Goal: Task Accomplishment & Management: Manage account settings

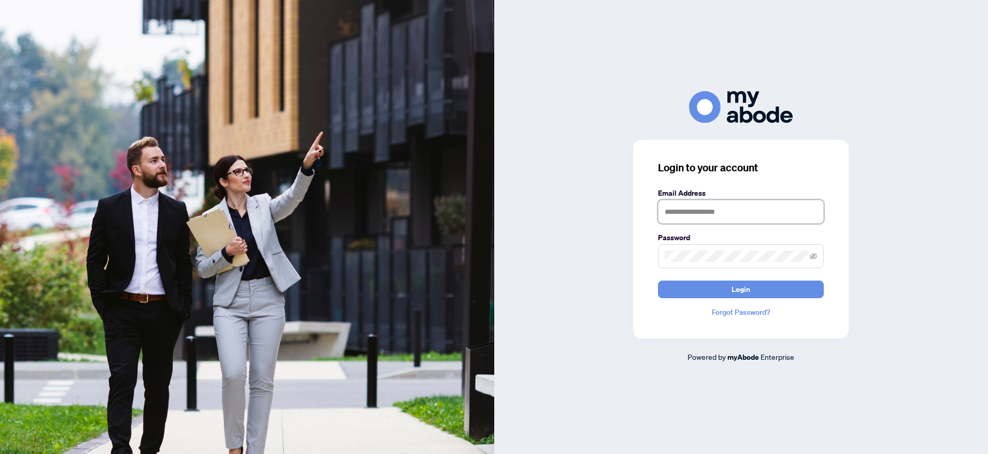
click at [695, 218] on input "text" at bounding box center [741, 212] width 166 height 24
type input "**********"
click at [658, 281] on button "Login" at bounding box center [741, 290] width 166 height 18
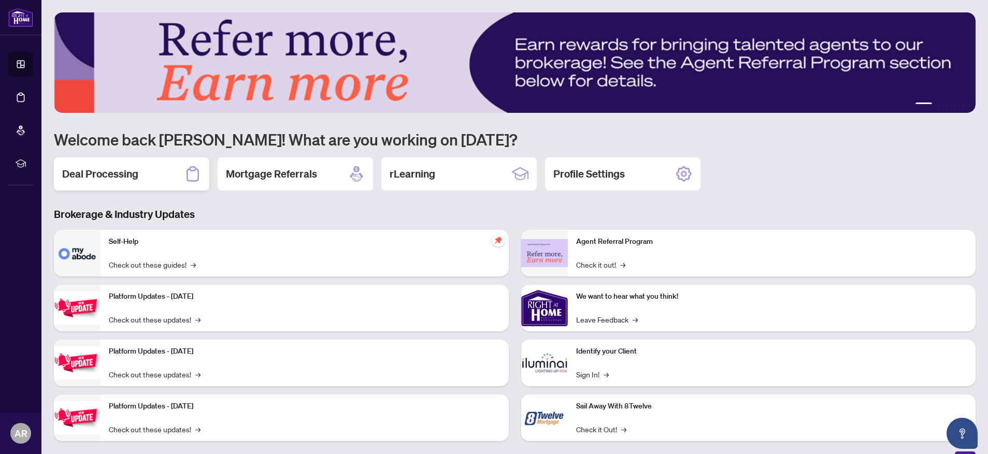
click at [119, 177] on h2 "Deal Processing" at bounding box center [100, 174] width 76 height 15
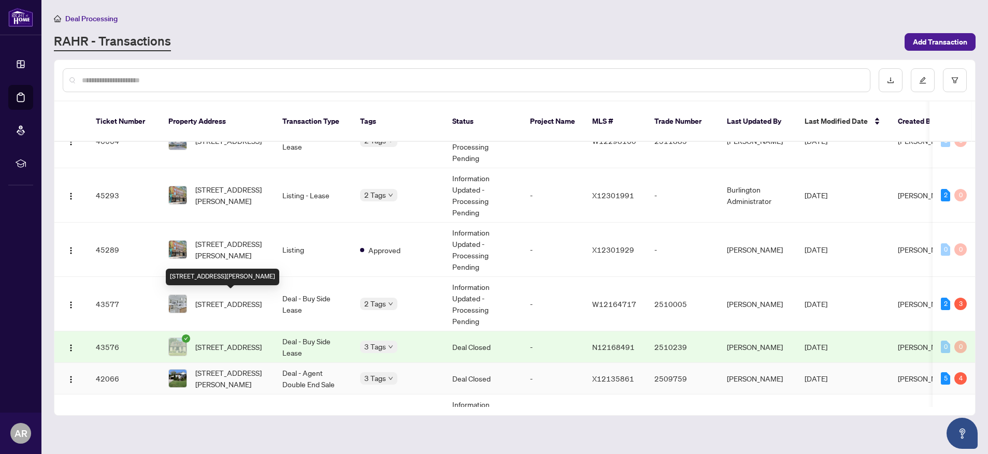
click at [222, 367] on span "[STREET_ADDRESS][PERSON_NAME]" at bounding box center [230, 378] width 70 height 23
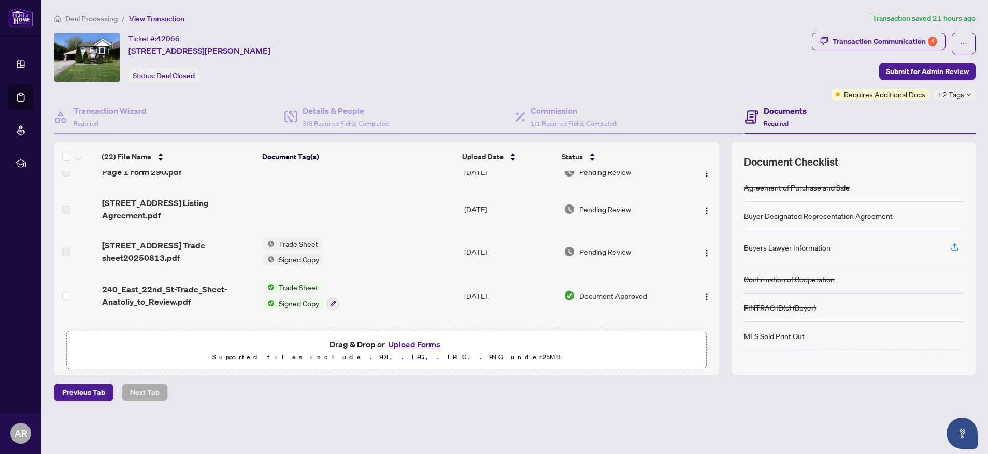
scroll to position [21, 0]
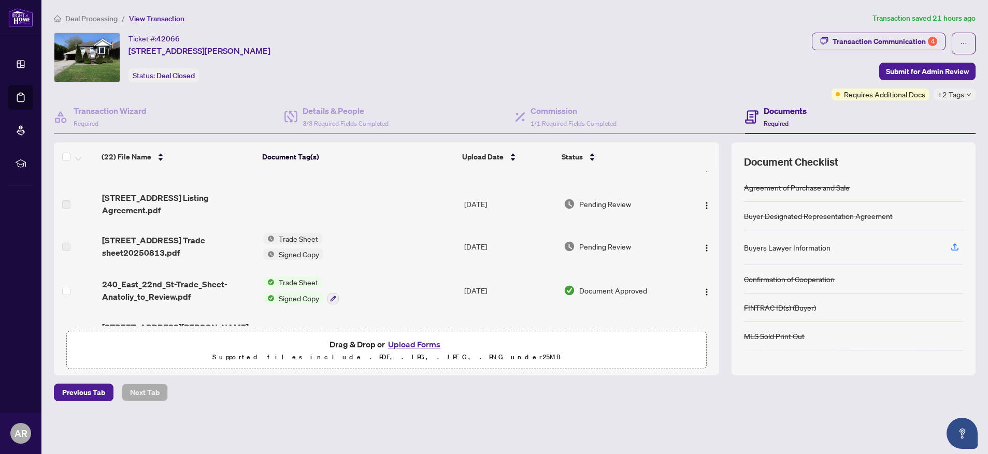
click at [414, 345] on button "Upload Forms" at bounding box center [414, 344] width 59 height 13
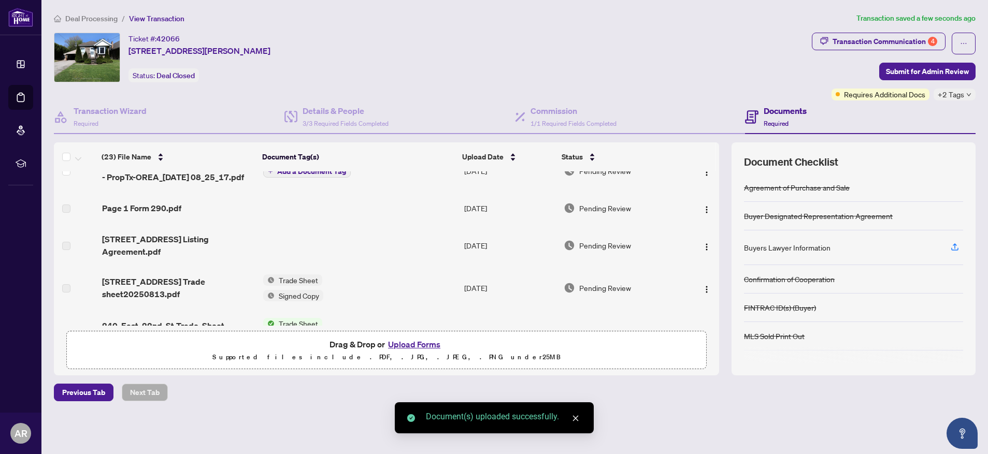
scroll to position [0, 0]
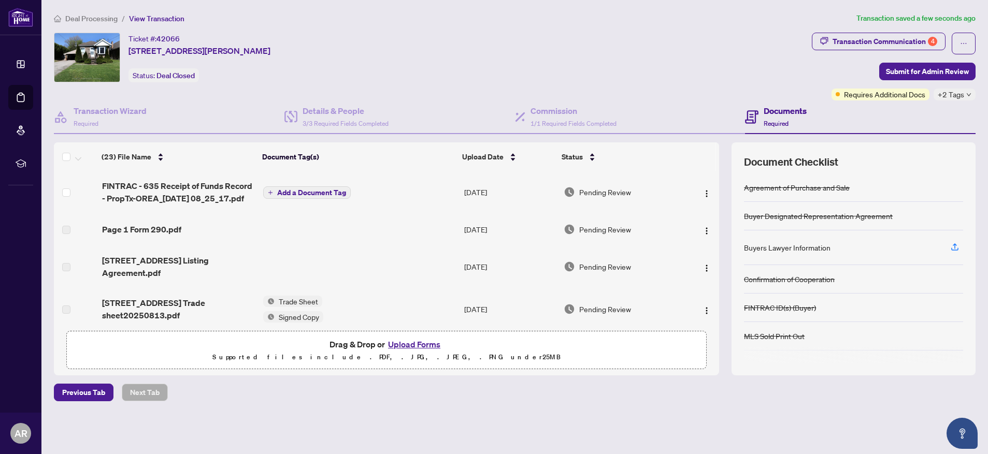
click at [298, 194] on span "Add a Document Tag" at bounding box center [311, 192] width 69 height 7
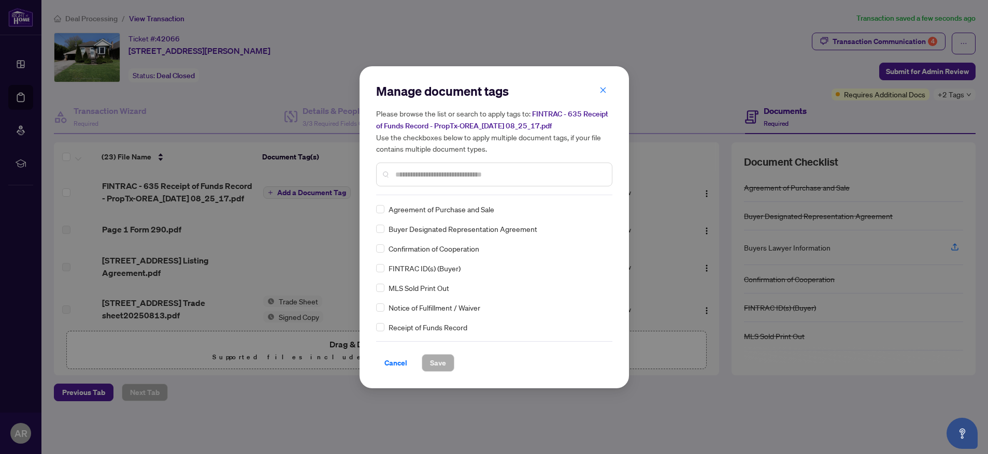
click at [413, 176] on input "text" at bounding box center [499, 174] width 208 height 11
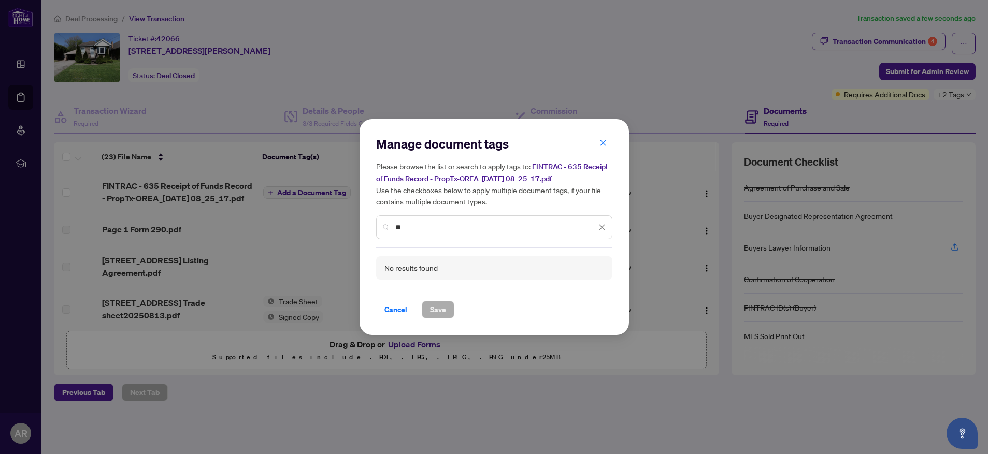
type input "*"
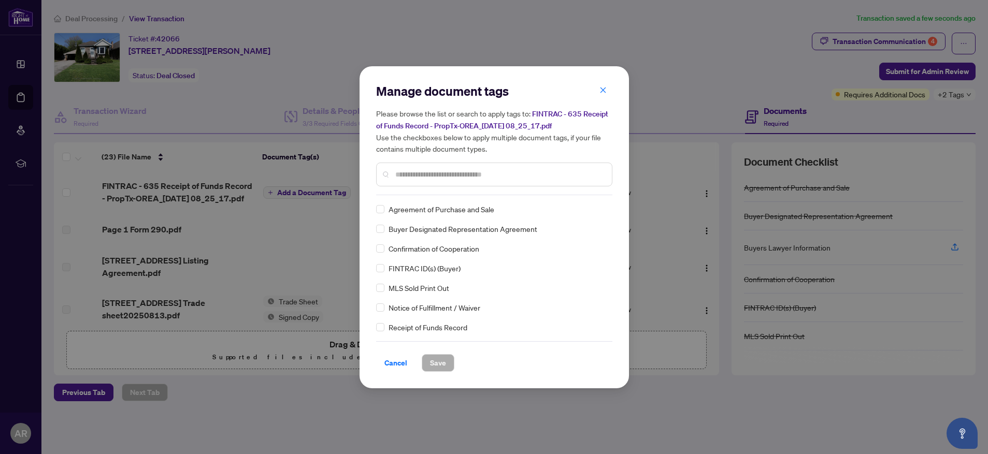
type input "*"
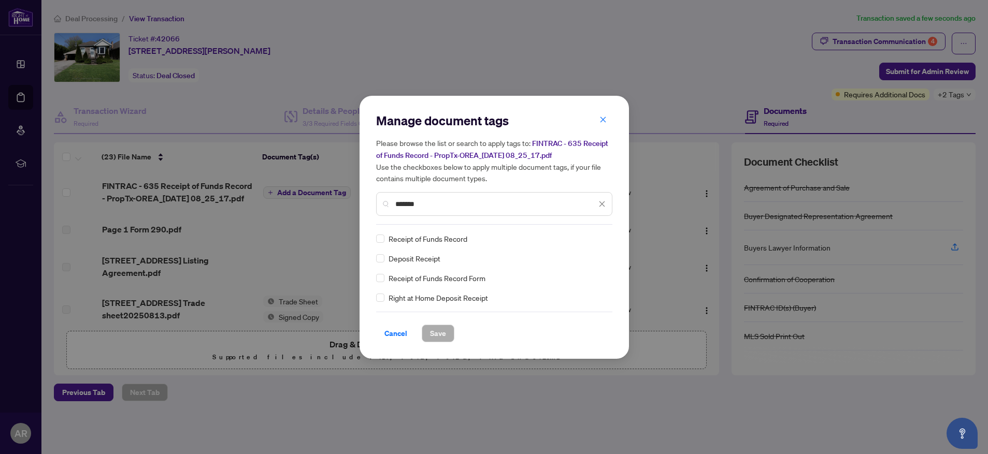
type input "*******"
click at [440, 331] on span "Save" at bounding box center [438, 333] width 16 height 17
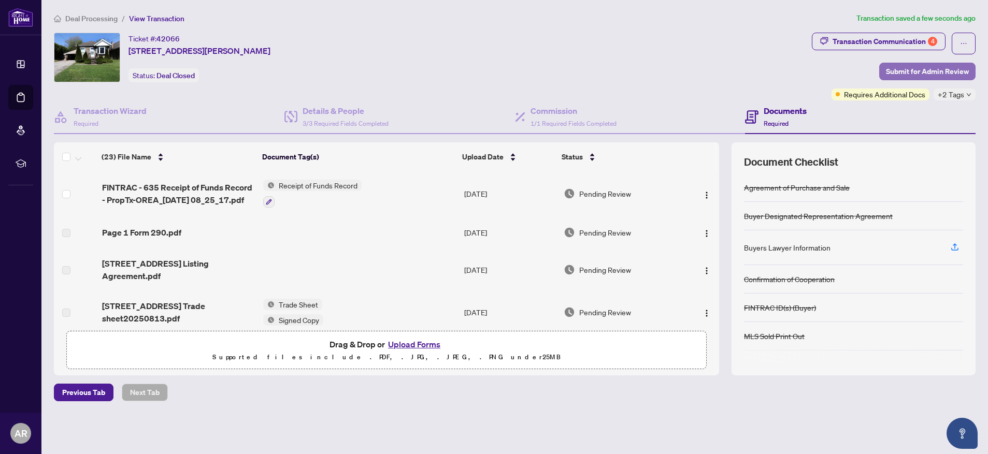
click at [949, 73] on span "Submit for Admin Review" at bounding box center [927, 71] width 83 height 17
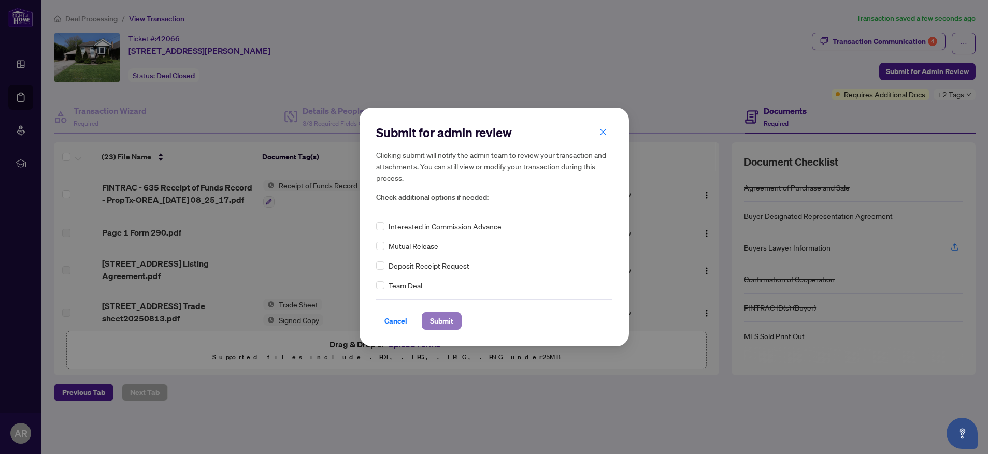
click at [443, 323] on span "Submit" at bounding box center [441, 321] width 23 height 17
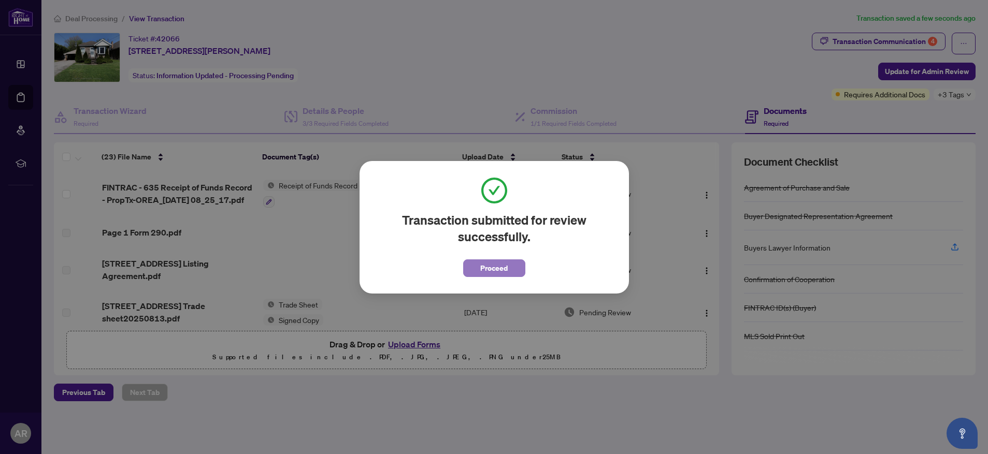
click at [496, 264] on span "Proceed" at bounding box center [493, 268] width 27 height 17
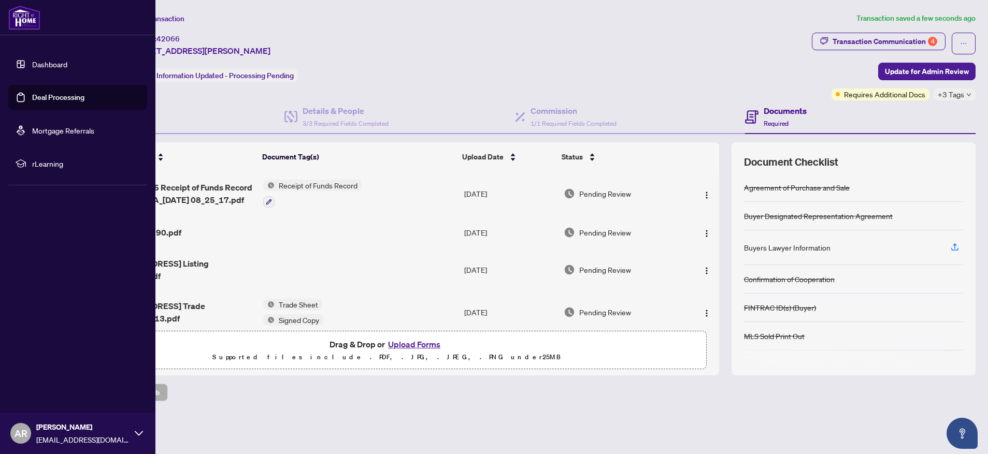
click at [68, 98] on link "Deal Processing" at bounding box center [58, 97] width 52 height 9
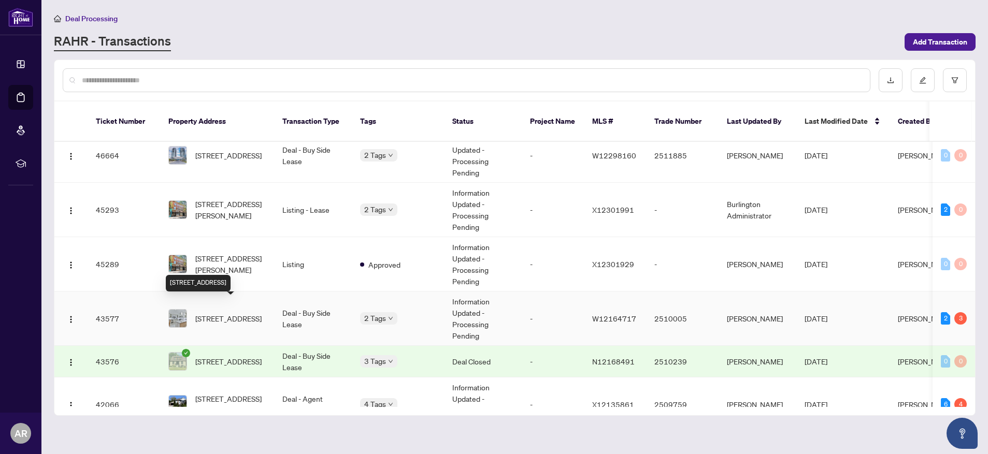
scroll to position [64, 0]
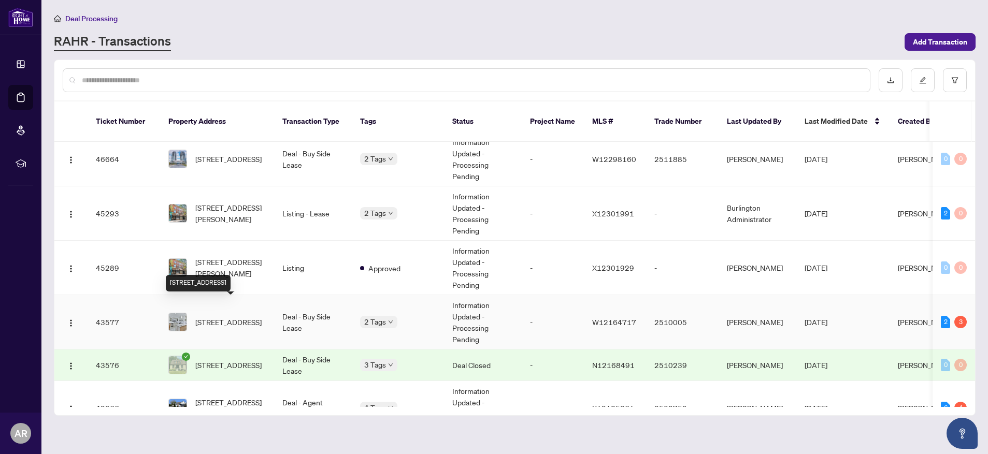
click at [226, 316] on span "[STREET_ADDRESS]" at bounding box center [228, 321] width 66 height 11
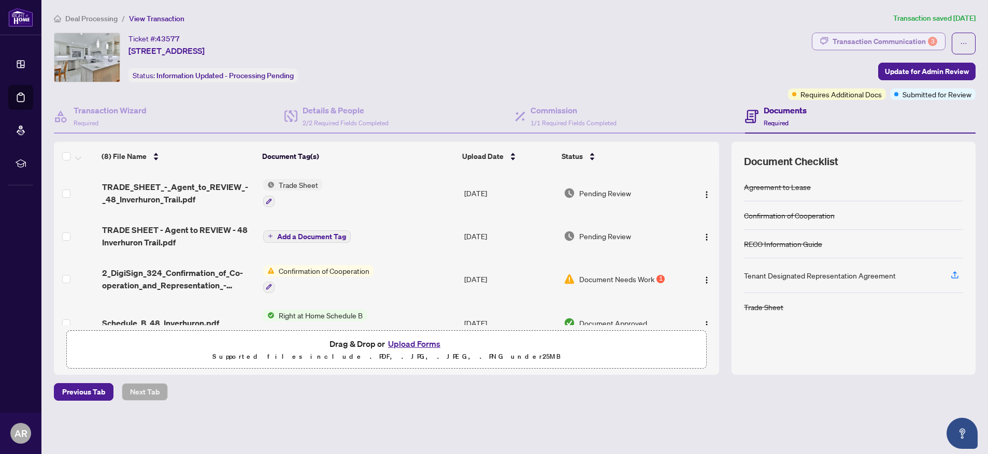
click at [874, 44] on div "Transaction Communication 3" at bounding box center [884, 41] width 105 height 17
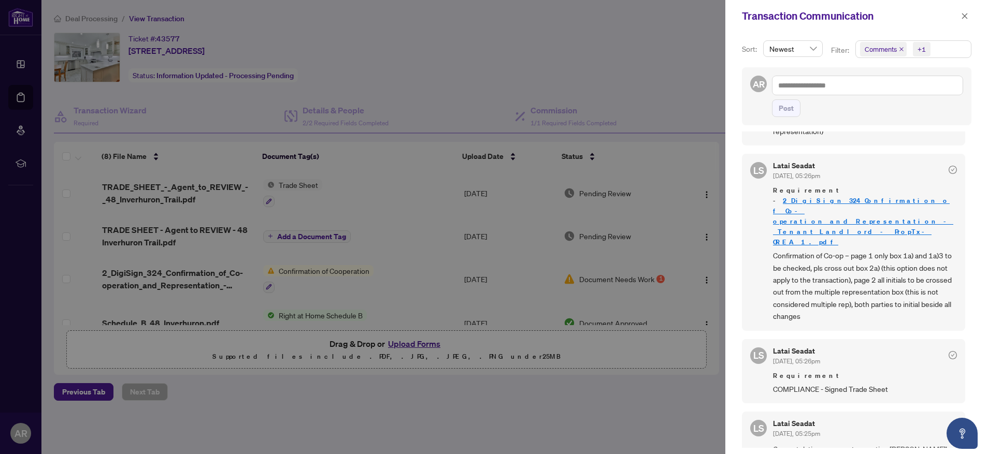
scroll to position [136, 0]
click at [501, 37] on div at bounding box center [494, 227] width 988 height 454
click at [961, 17] on icon "close" at bounding box center [964, 15] width 7 height 7
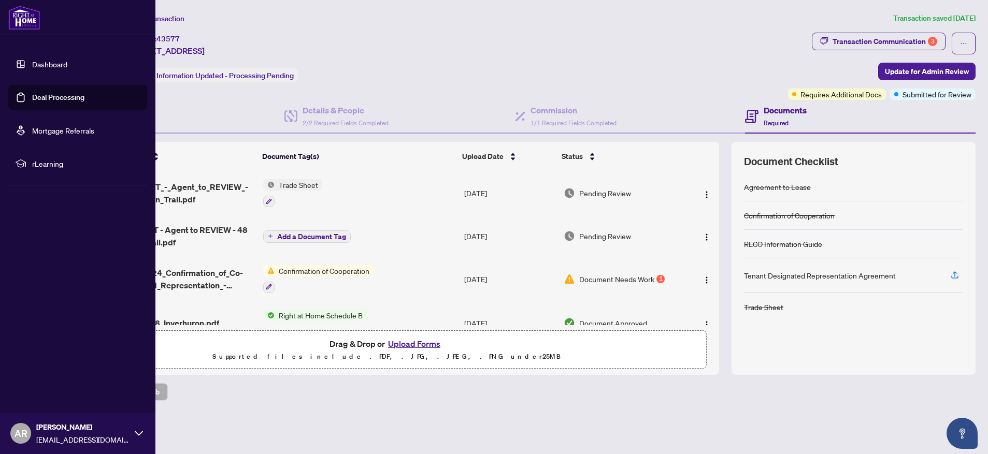
click at [54, 94] on link "Deal Processing" at bounding box center [58, 97] width 52 height 9
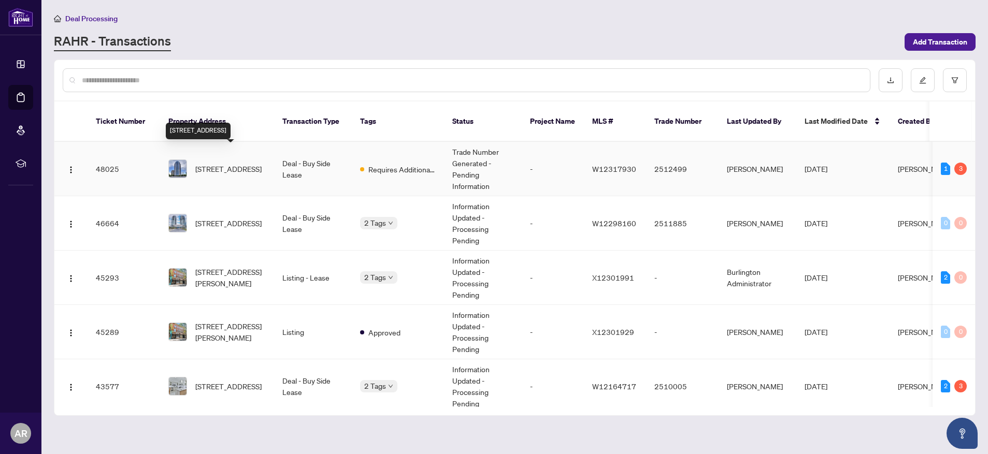
click at [231, 163] on span "[STREET_ADDRESS]" at bounding box center [228, 168] width 66 height 11
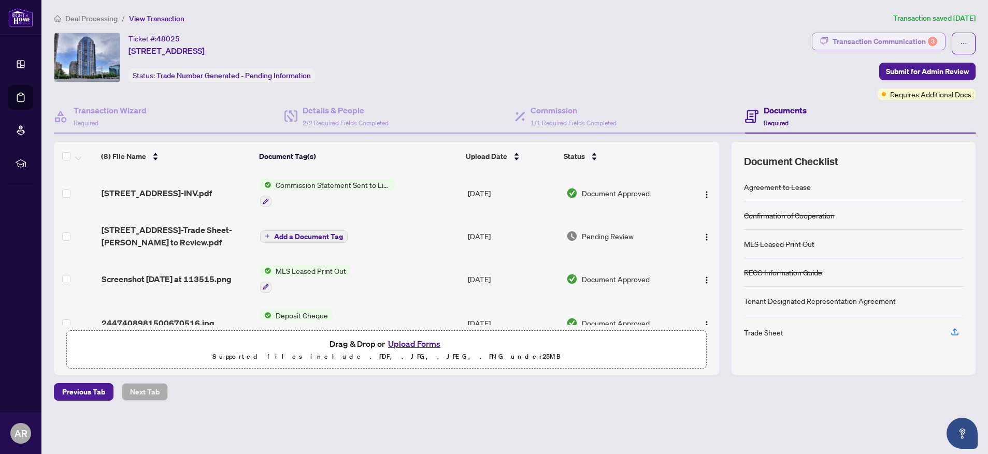
click at [881, 42] on div "Transaction Communication 3" at bounding box center [884, 41] width 105 height 17
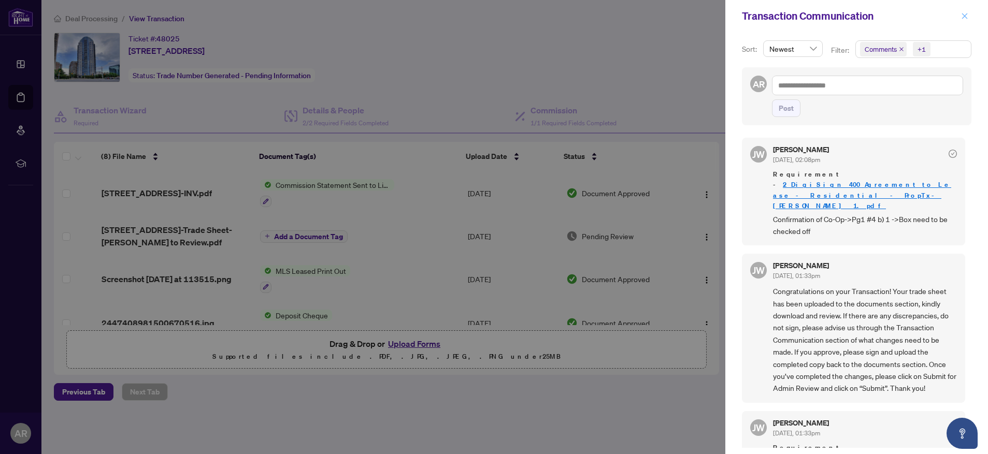
click at [963, 18] on icon "close" at bounding box center [964, 15] width 7 height 7
